Goal: Task Accomplishment & Management: Manage account settings

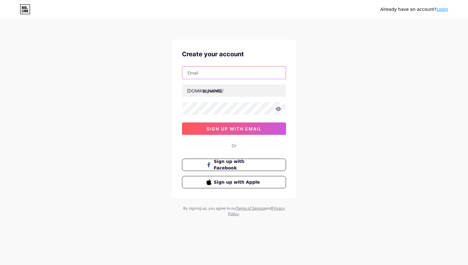
click at [219, 72] on input "text" at bounding box center [233, 73] width 103 height 12
type input "[EMAIL_ADDRESS][DOMAIN_NAME]"
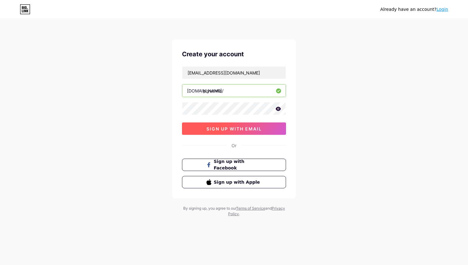
click at [218, 127] on span "sign up with email" at bounding box center [233, 128] width 55 height 5
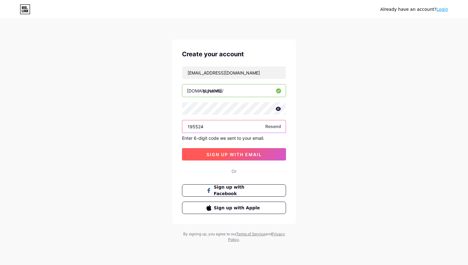
type input "195524"
click at [250, 155] on span "sign up with email" at bounding box center [233, 154] width 55 height 5
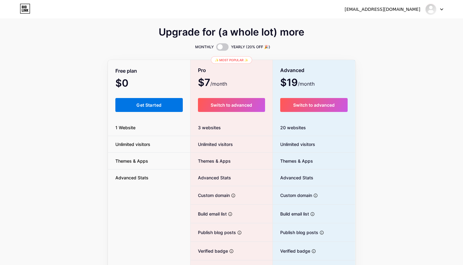
click at [161, 105] on span "Get Started" at bounding box center [149, 104] width 25 height 5
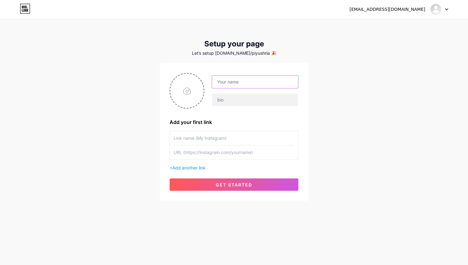
click at [248, 83] on input "text" at bounding box center [255, 82] width 86 height 12
type input "[PERSON_NAME]"
type input "On a mission to make 1000 $ millionaires"
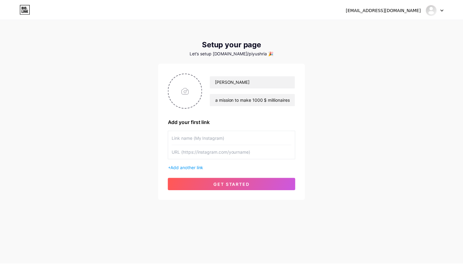
scroll to position [0, 0]
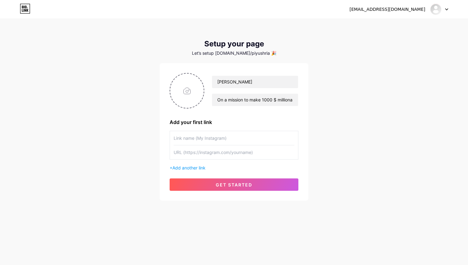
click at [354, 137] on div "[EMAIL_ADDRESS][DOMAIN_NAME] Dashboard Logout Setup your page Let’s setup [DOMA…" at bounding box center [234, 110] width 468 height 221
click at [229, 137] on input "text" at bounding box center [234, 138] width 121 height 14
type input "My linkedin"
click at [225, 155] on input "text" at bounding box center [234, 153] width 121 height 14
paste input "[DOMAIN_NAME][URL]"
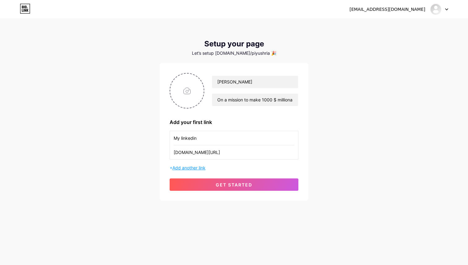
type input "[DOMAIN_NAME][URL]"
click at [206, 168] on span "Add another link" at bounding box center [188, 167] width 33 height 5
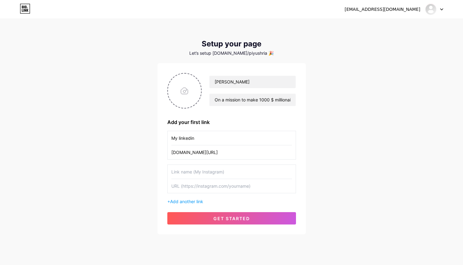
click at [211, 173] on input "text" at bounding box center [232, 172] width 121 height 14
type input "My Email ID"
click at [214, 189] on input "text" at bounding box center [232, 186] width 121 height 14
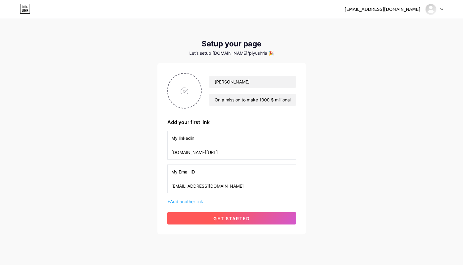
type input "[EMAIL_ADDRESS][DOMAIN_NAME]"
click at [239, 219] on span "get started" at bounding box center [232, 218] width 37 height 5
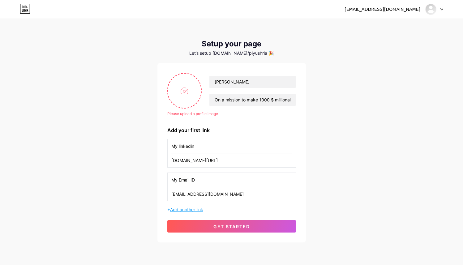
click at [186, 210] on span "Add another link" at bounding box center [186, 209] width 33 height 5
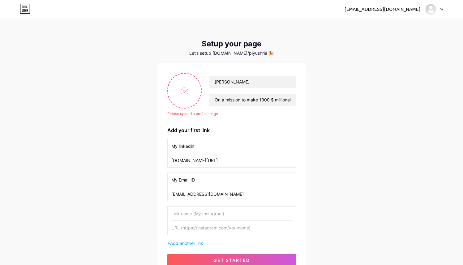
click at [189, 210] on input "text" at bounding box center [232, 214] width 121 height 14
type input "My twitter"
click at [205, 231] on input "text" at bounding box center [232, 228] width 121 height 14
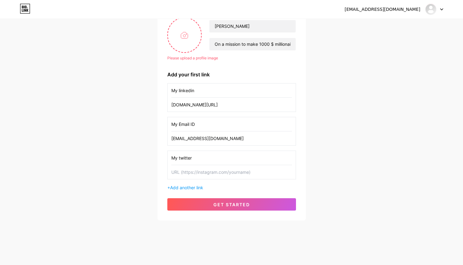
paste input "[URL][DOMAIN_NAME]"
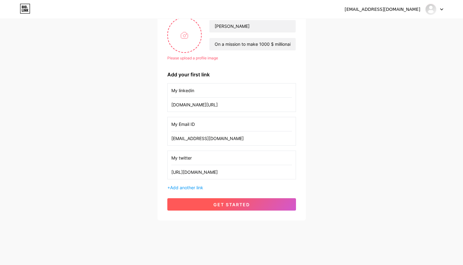
type input "[URL][DOMAIN_NAME]"
click at [254, 205] on button "get started" at bounding box center [231, 204] width 129 height 12
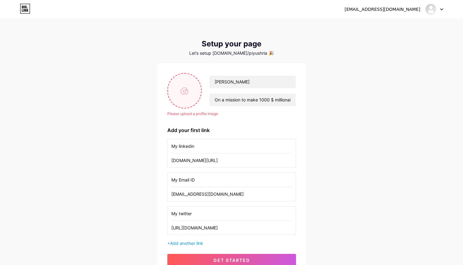
click at [187, 93] on input "file" at bounding box center [184, 91] width 33 height 34
click at [179, 92] on input "file" at bounding box center [184, 91] width 33 height 34
type input "C:\fakepath\IMG_0289.JPG"
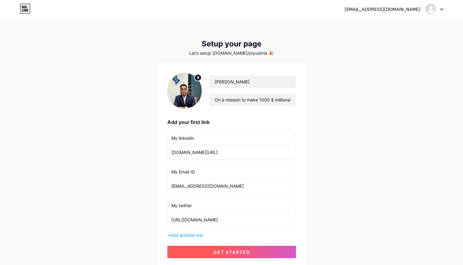
click at [254, 254] on button "get started" at bounding box center [231, 252] width 129 height 12
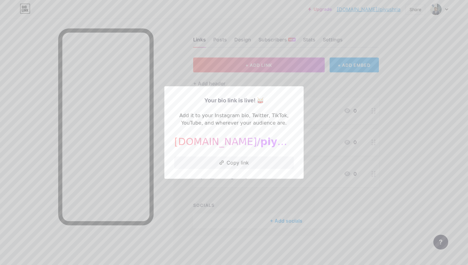
click at [429, 114] on div at bounding box center [234, 132] width 468 height 265
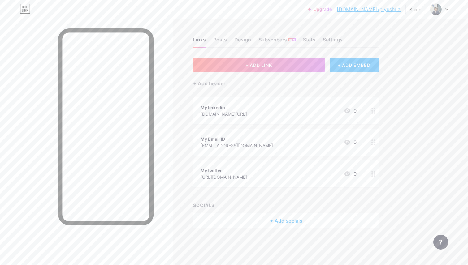
click at [343, 64] on div "+ ADD EMBED" at bounding box center [354, 65] width 49 height 15
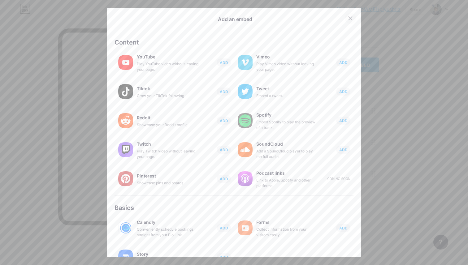
click at [349, 19] on icon at bounding box center [350, 18] width 3 height 3
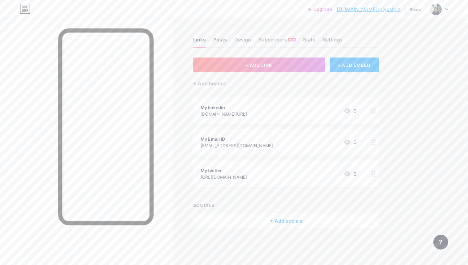
click at [219, 39] on div "Posts" at bounding box center [220, 41] width 14 height 11
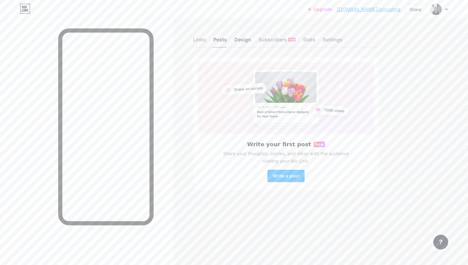
click at [242, 39] on div "Design" at bounding box center [242, 41] width 17 height 11
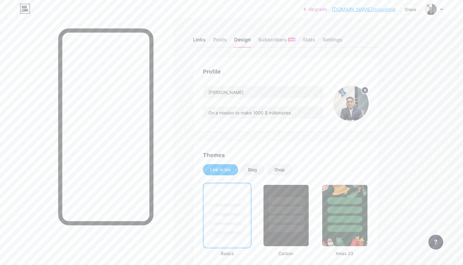
click at [200, 43] on div "Links" at bounding box center [199, 41] width 13 height 11
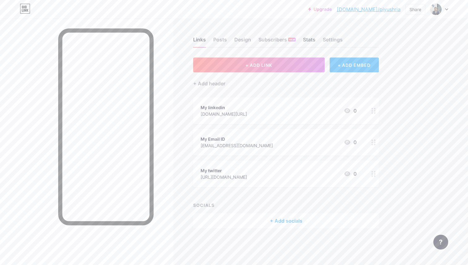
click at [313, 39] on div "Stats" at bounding box center [309, 41] width 12 height 11
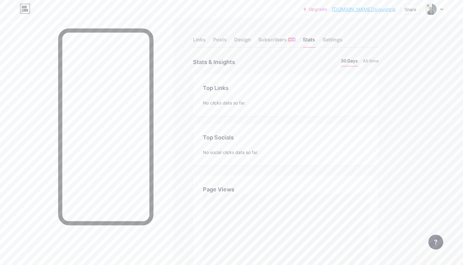
scroll to position [265, 463]
click at [409, 9] on div "Share" at bounding box center [411, 9] width 12 height 7
click at [396, 50] on div "Get my QR code" at bounding box center [374, 46] width 92 height 15
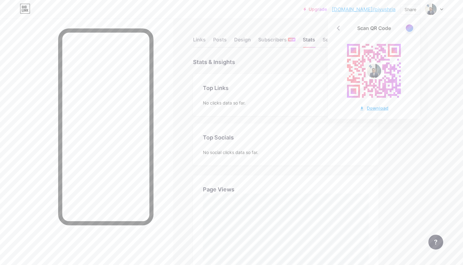
click at [376, 109] on div "Download" at bounding box center [374, 108] width 29 height 7
